Goal: Information Seeking & Learning: Learn about a topic

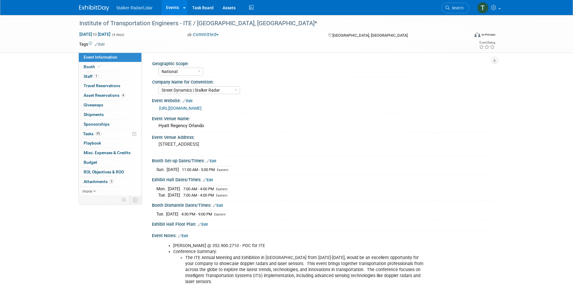
select select "National"
select select "Street Dynamics | Stalker Radar"
click at [171, 6] on link "Events" at bounding box center [173, 7] width 22 height 15
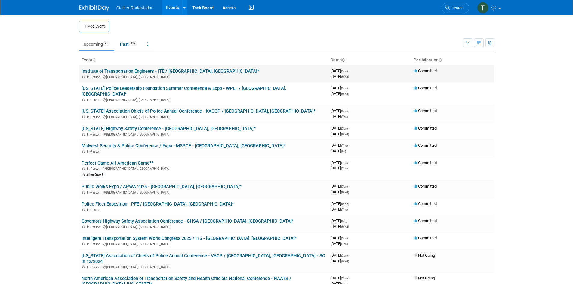
click at [118, 71] on link "Institute of Transportation Engineers - ITE / [GEOGRAPHIC_DATA], [GEOGRAPHIC_DA…" at bounding box center [171, 71] width 178 height 5
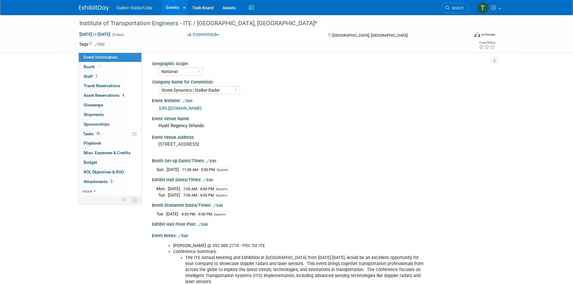
select select "National"
select select "Street Dynamics | Stalker Radar"
click at [91, 66] on span "Booth" at bounding box center [93, 66] width 18 height 5
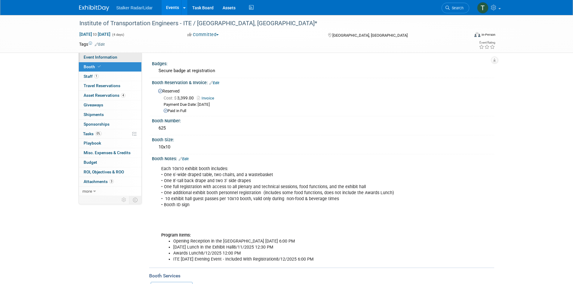
click at [102, 60] on link "Event Information" at bounding box center [110, 57] width 63 height 9
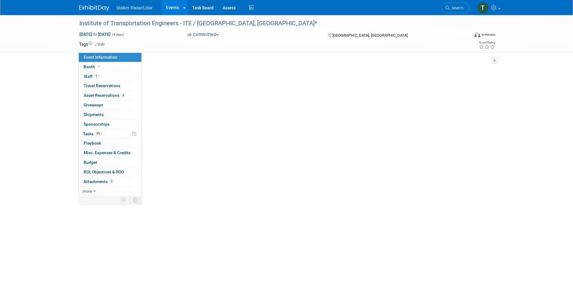
select select "National"
select select "Street Dynamics | Stalker Radar"
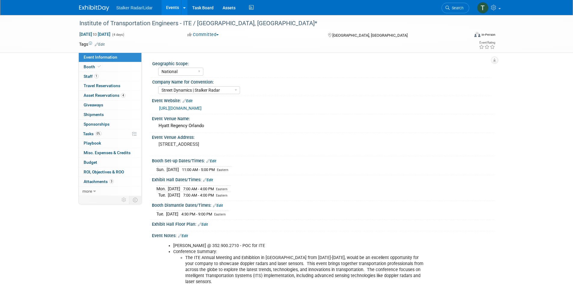
click at [202, 108] on link "https://www.ite.org/events-meetings/ite-calendar/2025-ite-international-annual-…" at bounding box center [180, 108] width 42 height 5
click at [172, 6] on link "Events" at bounding box center [173, 7] width 22 height 15
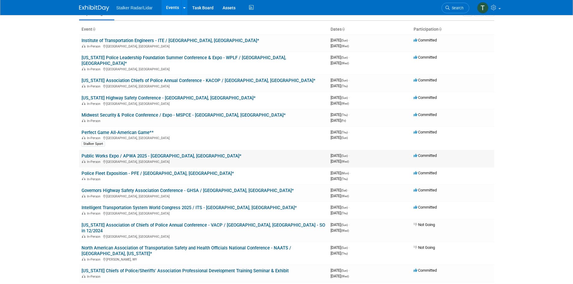
scroll to position [60, 0]
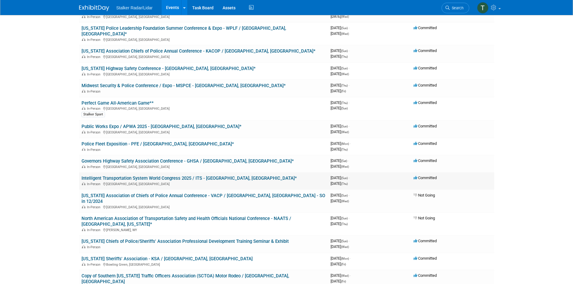
click at [127, 176] on link "Intelligent Transportation System World Congress 2025 / ITS - [GEOGRAPHIC_DATA]…" at bounding box center [189, 178] width 215 height 5
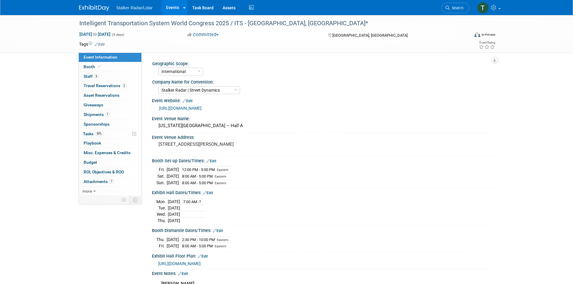
select select "International"
select select "Stalker Radar | Street Dynamics"
click at [237, 105] on div "[URL][DOMAIN_NAME]" at bounding box center [324, 108] width 331 height 7
click at [202, 107] on link "[URL][DOMAIN_NAME]" at bounding box center [180, 108] width 42 height 5
click at [91, 72] on link "6 Staff 6" at bounding box center [110, 76] width 63 height 9
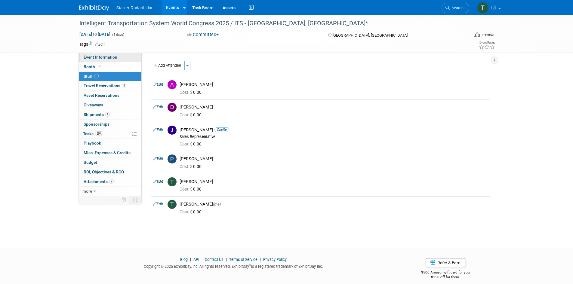
click at [98, 57] on span "Event Information" at bounding box center [101, 57] width 34 height 5
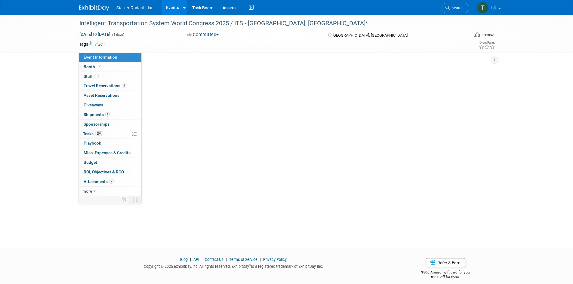
select select "International"
select select "Stalker Radar | Street Dynamics"
